Goal: Task Accomplishment & Management: Manage account settings

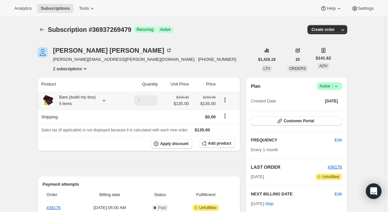
click at [105, 101] on icon at bounding box center [104, 100] width 7 height 7
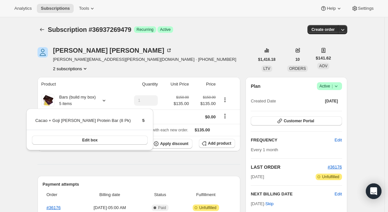
click at [336, 87] on icon at bounding box center [336, 86] width 7 height 7
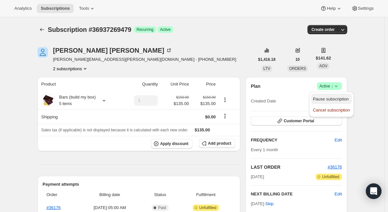
click at [330, 97] on span "Pause subscription" at bounding box center [331, 99] width 36 height 5
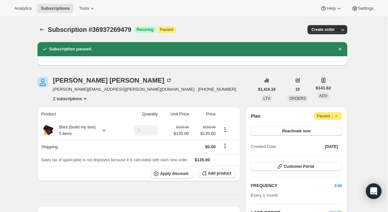
click at [83, 98] on button "2 subscriptions" at bounding box center [71, 98] width 36 height 7
click at [81, 111] on span "35802415335" at bounding box center [72, 111] width 45 height 7
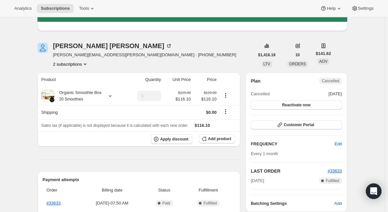
scroll to position [65, 0]
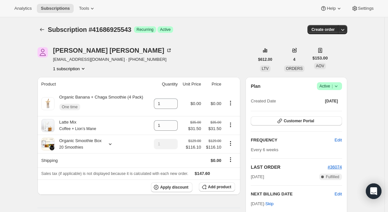
click at [335, 90] on div "Plan Success Active | Created Date [DATE]" at bounding box center [295, 93] width 91 height 23
click at [339, 88] on icon at bounding box center [336, 86] width 7 height 7
click at [330, 100] on span "Pause subscription" at bounding box center [331, 99] width 36 height 5
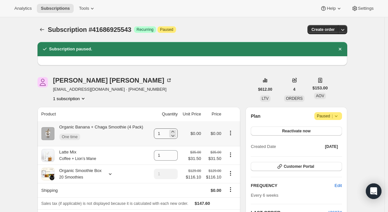
scroll to position [65, 0]
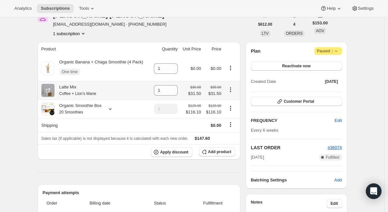
click at [231, 89] on icon "Product actions" at bounding box center [230, 90] width 7 height 7
click at [232, 101] on span "Remove" at bounding box center [228, 102] width 16 height 5
type input "0"
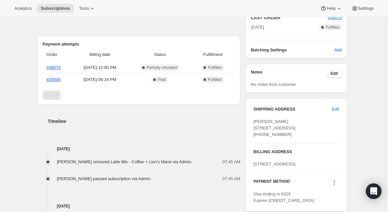
scroll to position [0, 0]
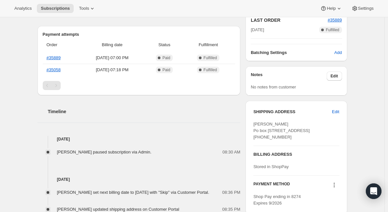
scroll to position [130, 0]
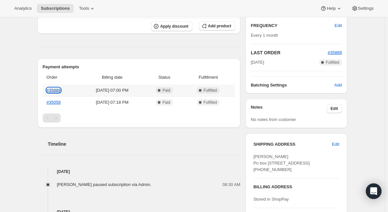
click at [54, 88] on link "#35889" at bounding box center [54, 90] width 14 height 5
